Goal: Task Accomplishment & Management: Use online tool/utility

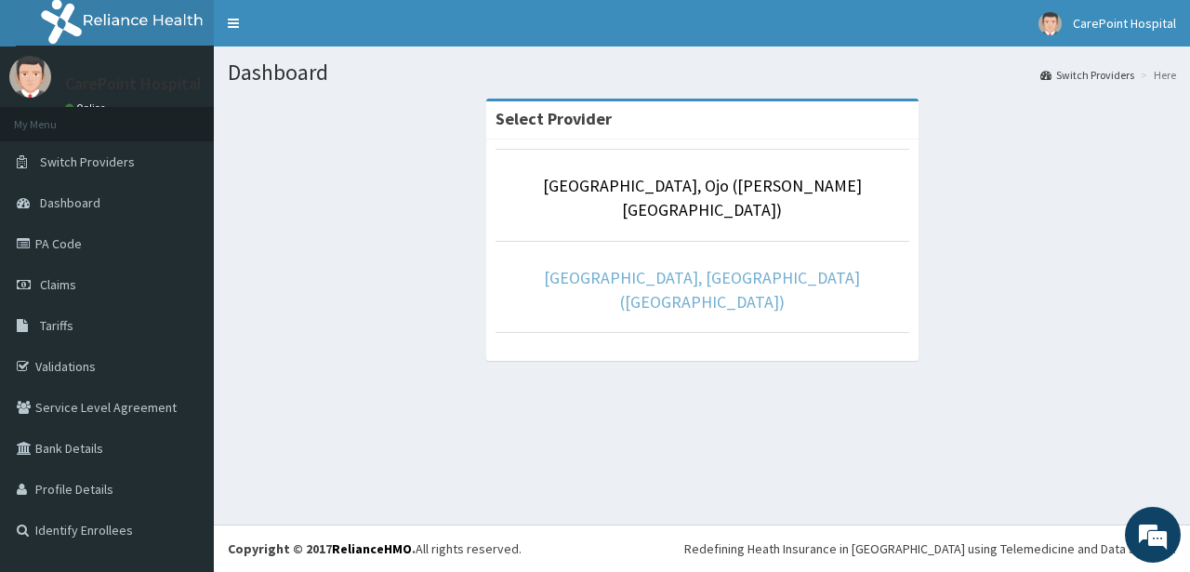
click at [684, 267] on link "[GEOGRAPHIC_DATA], [GEOGRAPHIC_DATA] ([GEOGRAPHIC_DATA])" at bounding box center [702, 290] width 316 height 46
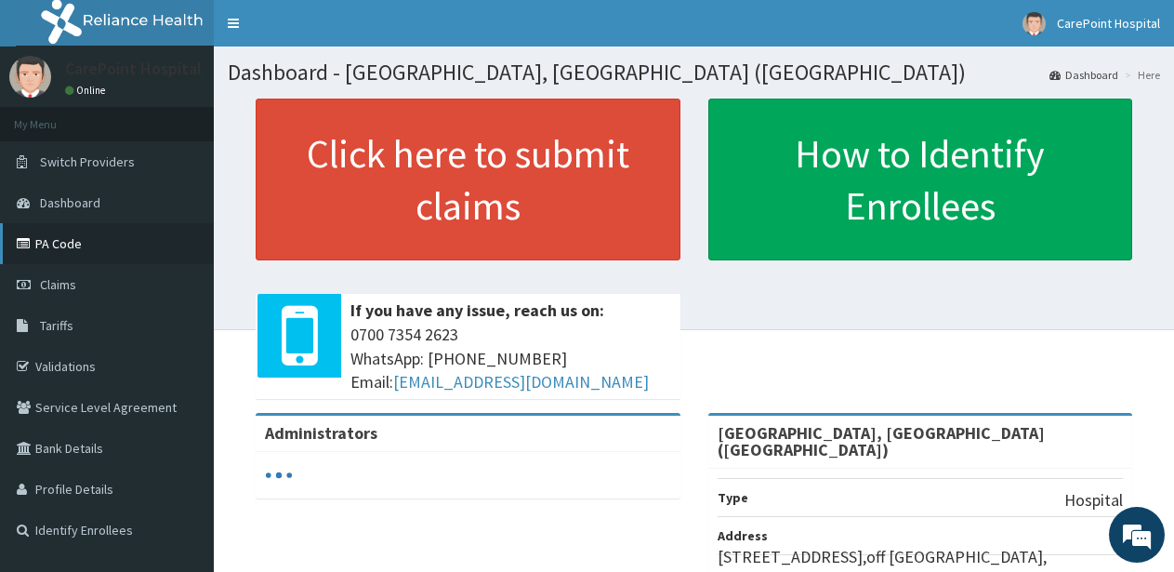
click at [73, 250] on link "PA Code" at bounding box center [107, 243] width 214 height 41
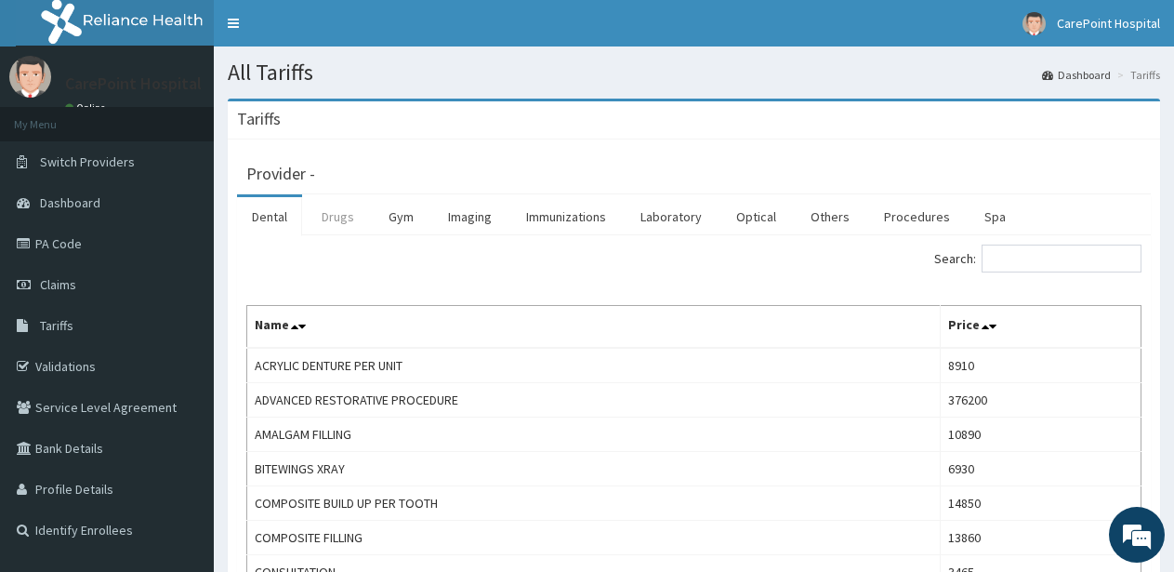
click at [345, 213] on link "Drugs" at bounding box center [338, 216] width 62 height 39
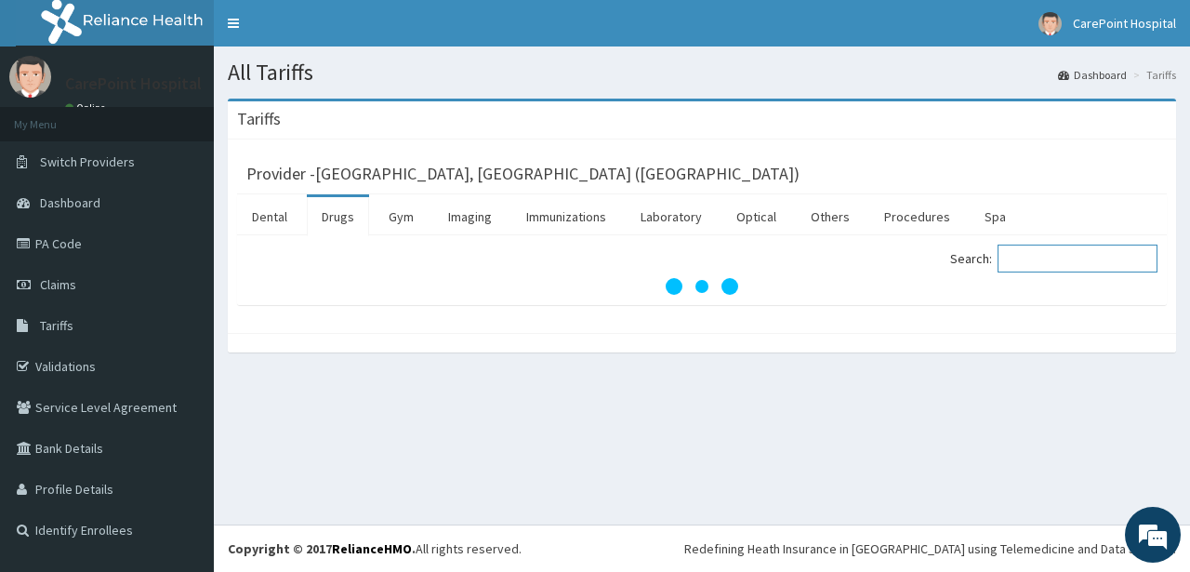
click at [1061, 262] on input "Search:" at bounding box center [1078, 259] width 160 height 28
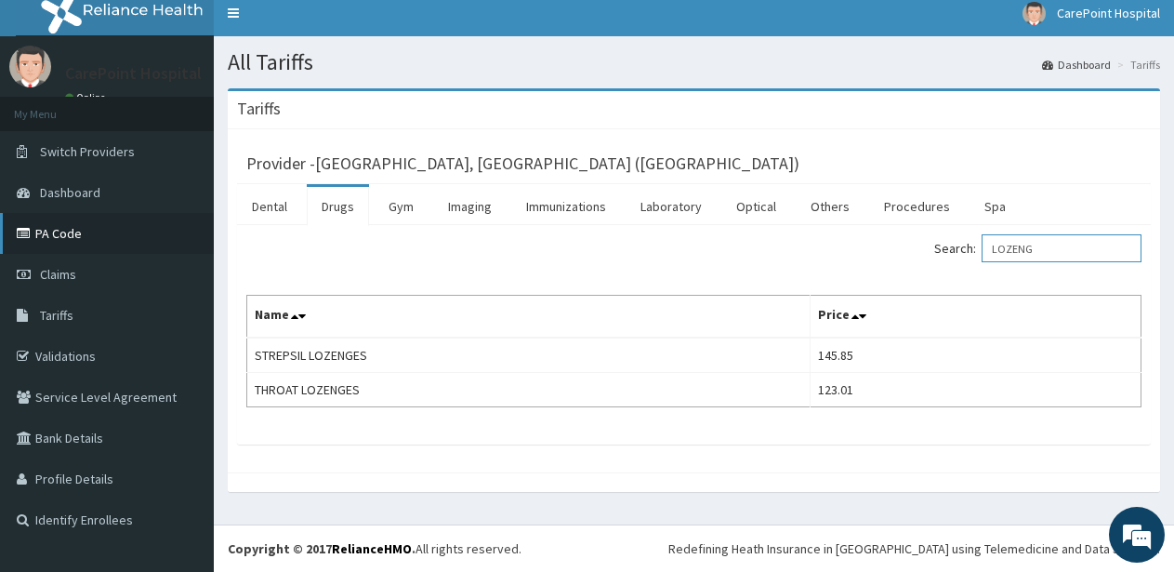
type input "LOZENG"
click at [86, 227] on link "PA Code" at bounding box center [107, 233] width 214 height 41
